Goal: Transaction & Acquisition: Purchase product/service

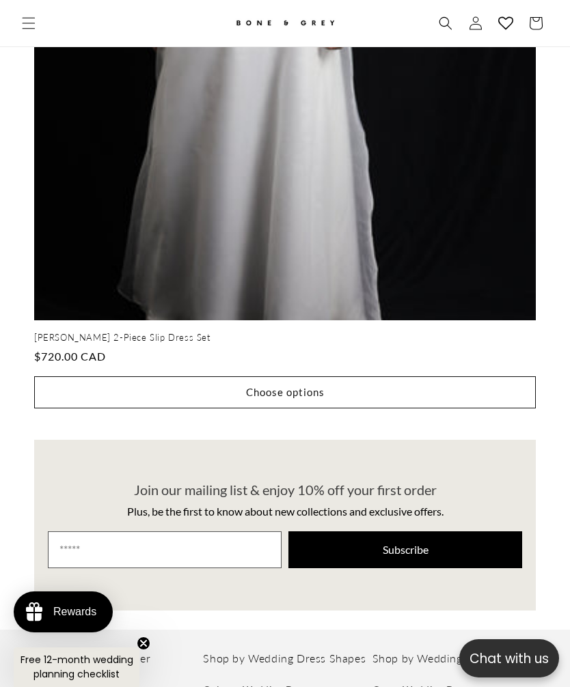
click at [28, 23] on icon "Menu" at bounding box center [29, 23] width 14 height 14
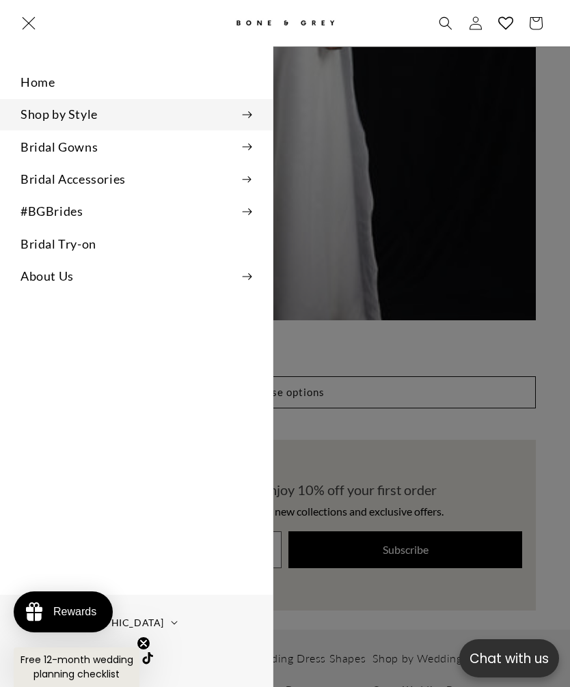
scroll to position [0, 492]
click at [246, 148] on icon at bounding box center [247, 147] width 10 height 8
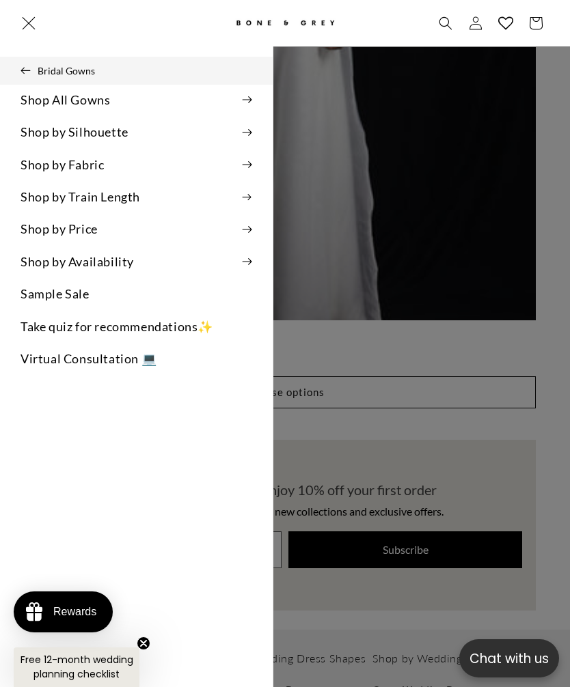
scroll to position [0, 983]
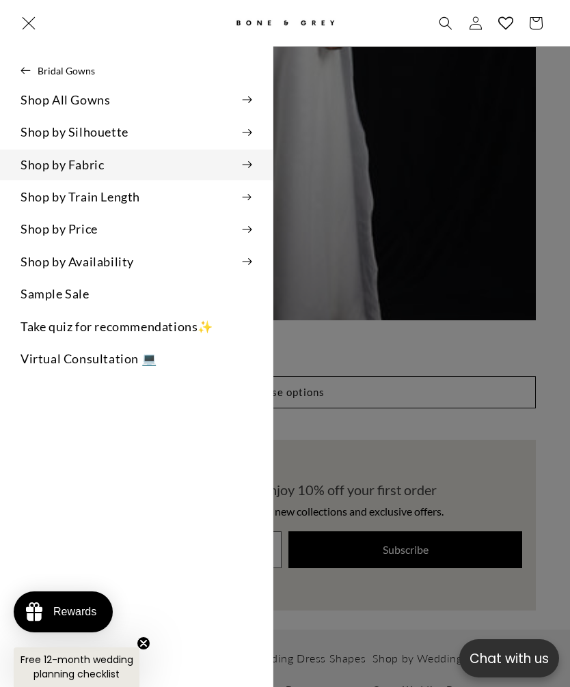
click at [244, 156] on summary "Shop by Fabric" at bounding box center [136, 165] width 272 height 31
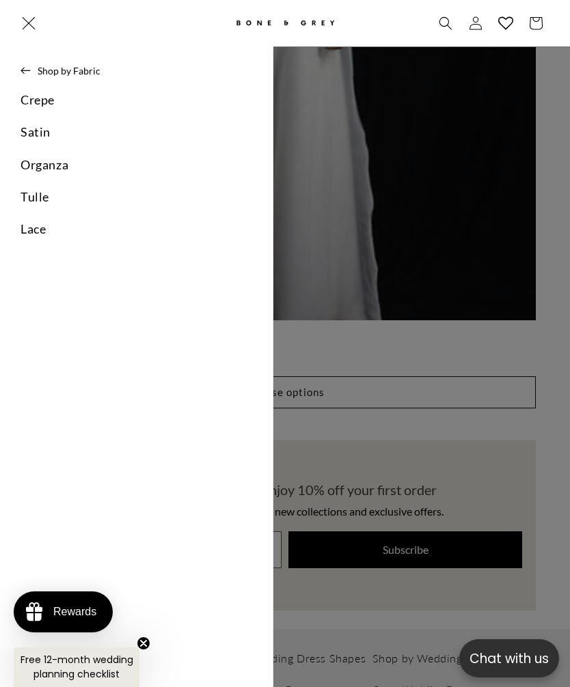
click at [32, 125] on link "Satin" at bounding box center [136, 132] width 272 height 31
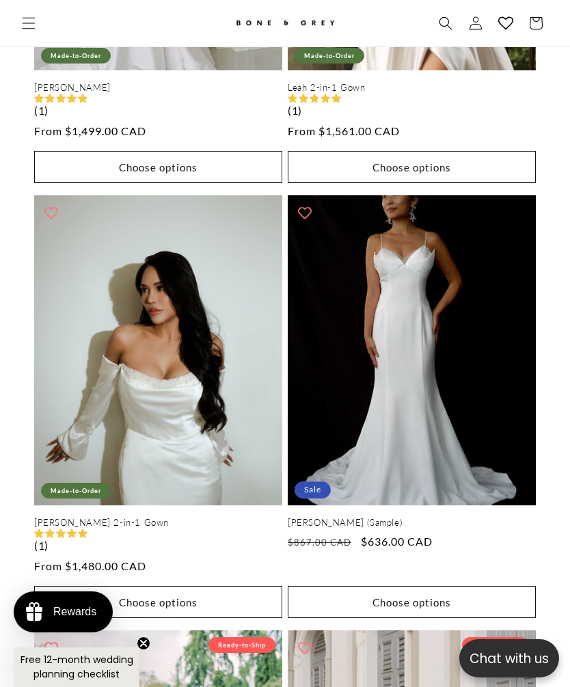
scroll to position [0, 492]
click at [170, 517] on link "[PERSON_NAME] 2-in-1 Gown" at bounding box center [158, 523] width 248 height 12
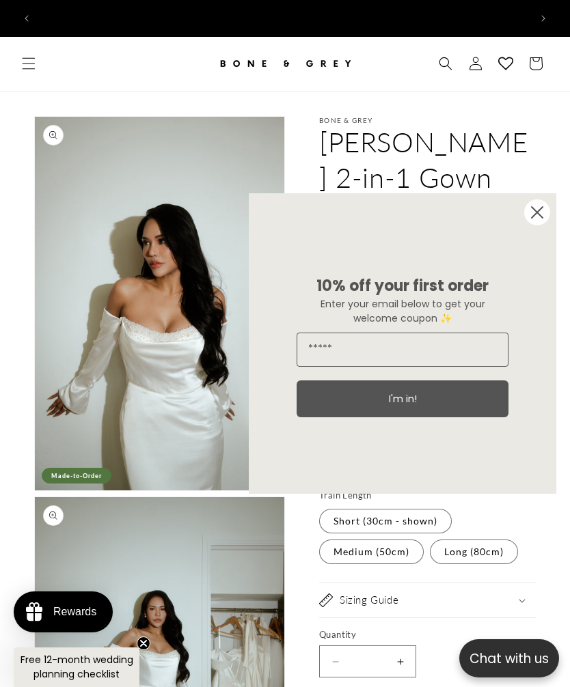
scroll to position [0, 492]
click at [537, 218] on circle "Close dialog" at bounding box center [537, 212] width 26 height 26
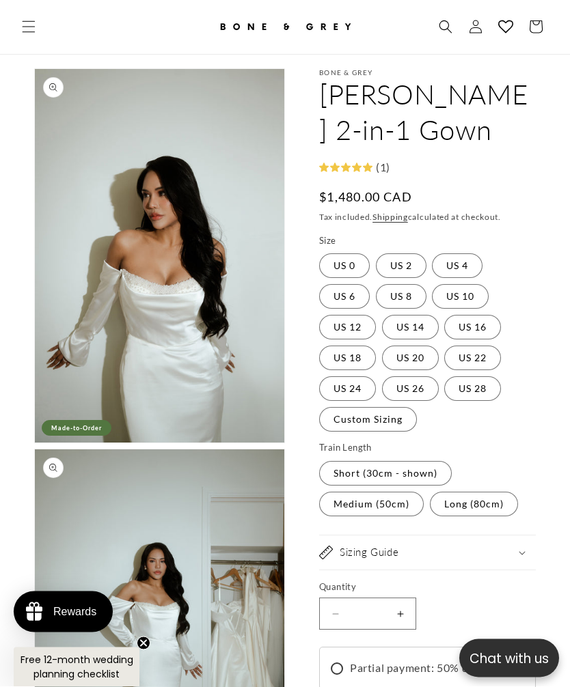
scroll to position [0, 0]
